Goal: Find specific page/section: Find specific page/section

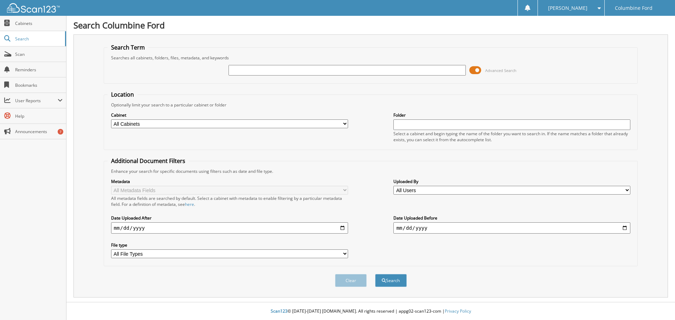
click at [24, 37] on span "Search" at bounding box center [38, 39] width 46 height 6
click at [23, 24] on span "Cabinets" at bounding box center [38, 23] width 47 height 6
click at [21, 22] on span "Cabinets" at bounding box center [38, 23] width 47 height 6
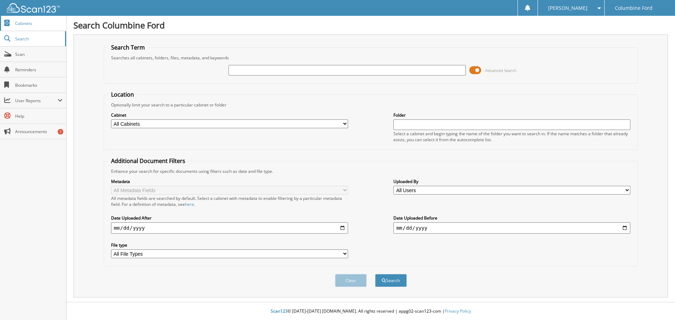
click at [21, 22] on span "Cabinets" at bounding box center [38, 23] width 47 height 6
click at [16, 24] on span "Cabinets" at bounding box center [38, 23] width 47 height 6
click at [15, 24] on span "Cabinets" at bounding box center [38, 23] width 47 height 6
click at [16, 39] on span "Search" at bounding box center [38, 39] width 46 height 6
click at [5, 25] on span at bounding box center [7, 23] width 7 height 6
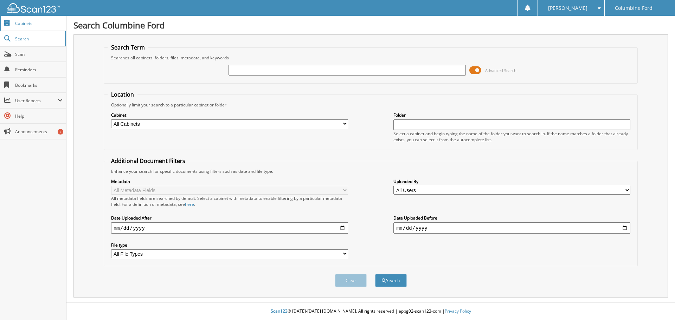
click at [5, 25] on span at bounding box center [7, 23] width 7 height 6
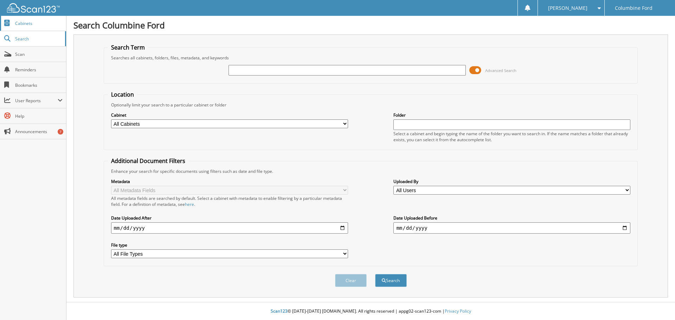
click at [25, 21] on span "Cabinets" at bounding box center [38, 23] width 47 height 6
click at [22, 21] on span "Cabinets" at bounding box center [38, 23] width 47 height 6
click at [6, 23] on span at bounding box center [7, 23] width 7 height 6
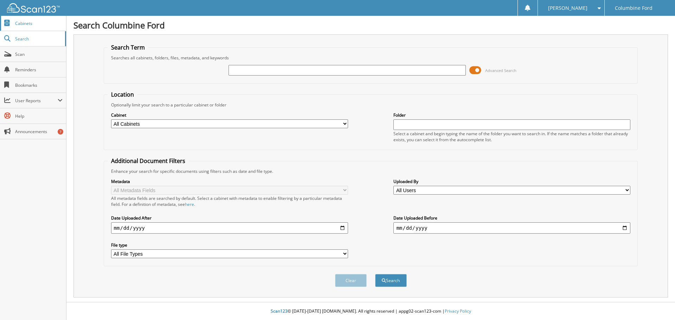
click at [6, 23] on span at bounding box center [7, 23] width 7 height 6
